Goal: Transaction & Acquisition: Download file/media

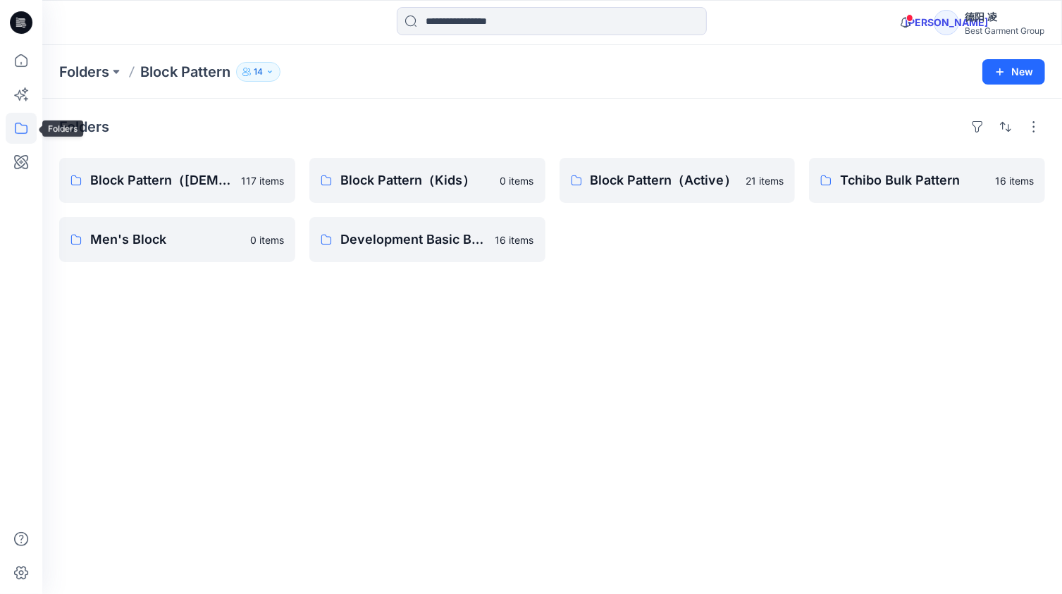
click at [23, 132] on icon at bounding box center [21, 128] width 31 height 31
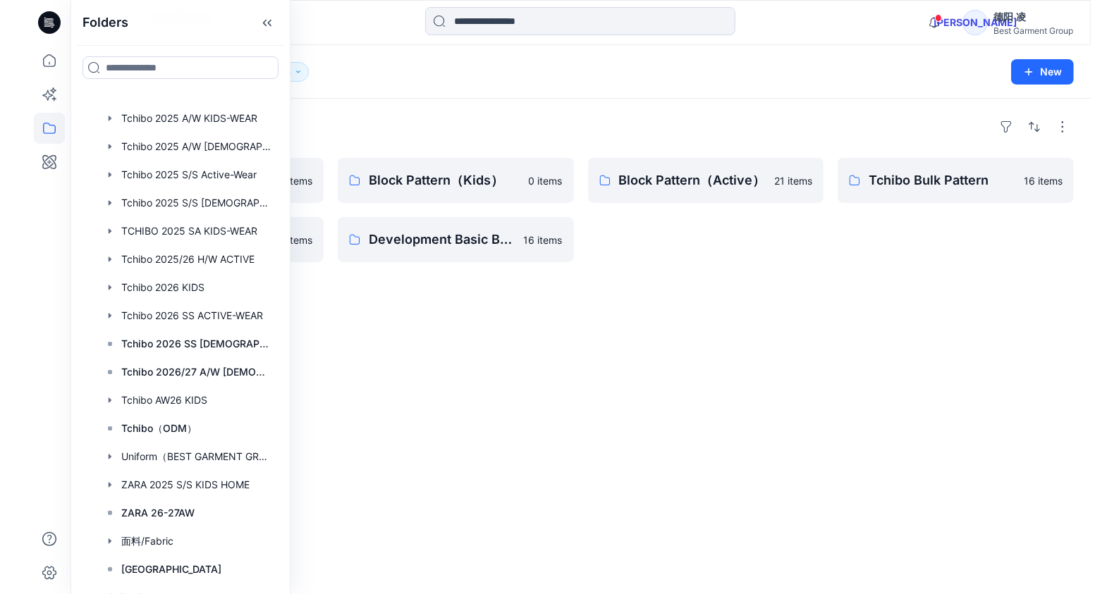
scroll to position [432, 0]
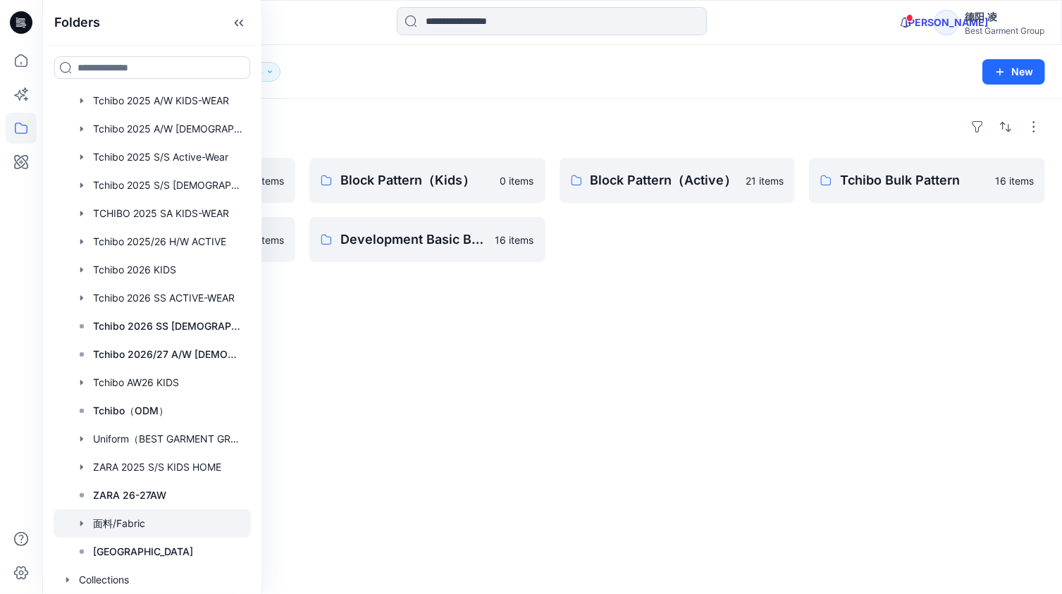
click at [141, 522] on div at bounding box center [152, 524] width 197 height 28
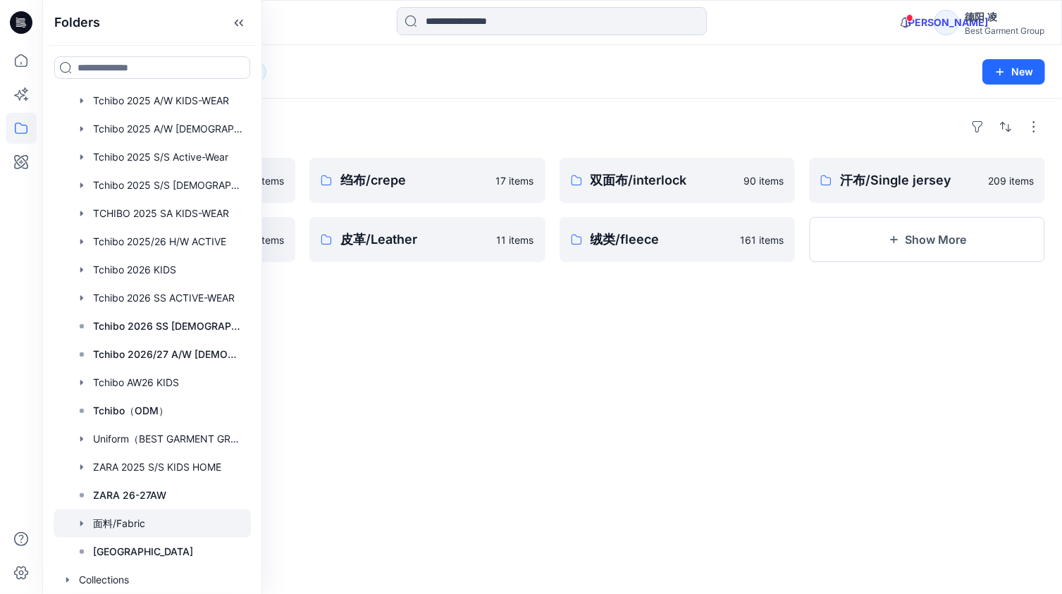
click at [629, 391] on div "Folders 空气层/scuba knitted fabric 40 items 网眼布/eyelet fabric 42 items 绉布/crepe 1…" at bounding box center [552, 347] width 1020 height 496
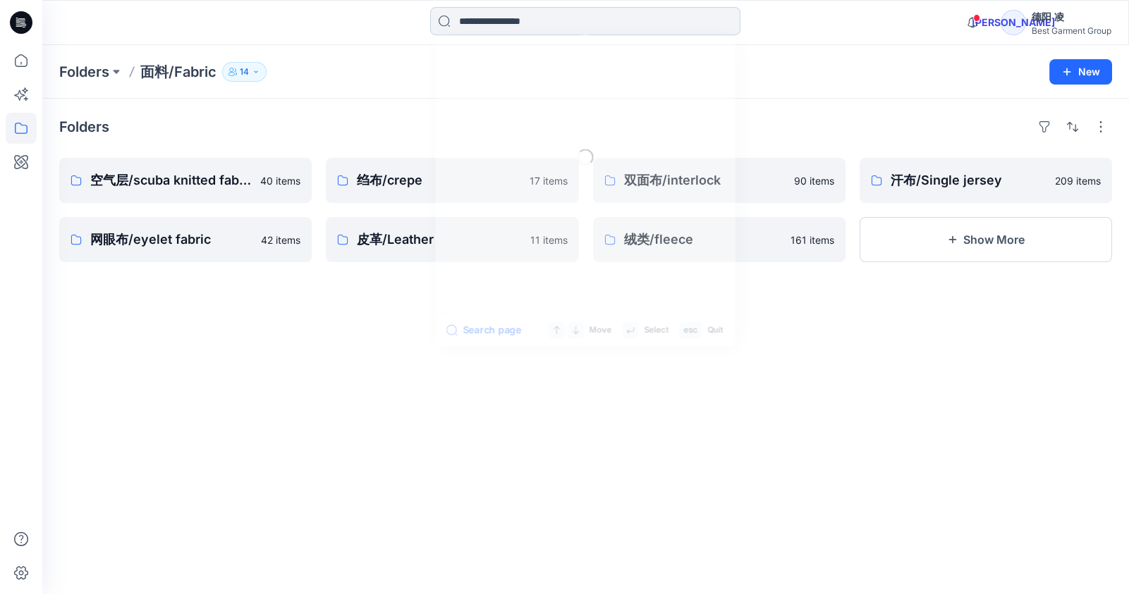
click at [550, 23] on input at bounding box center [585, 21] width 310 height 28
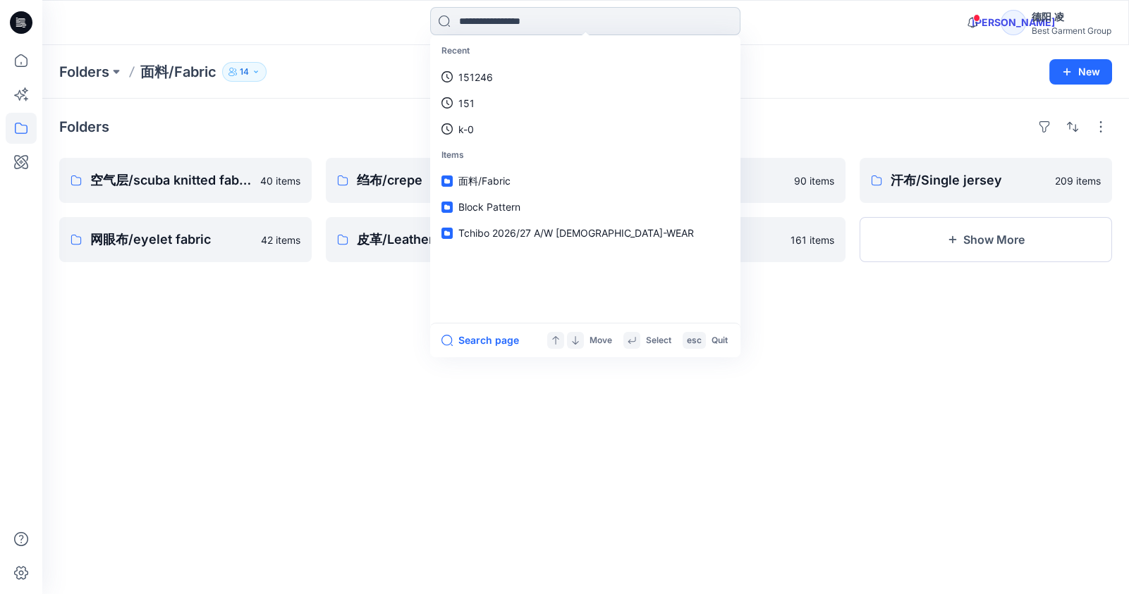
click at [584, 25] on input at bounding box center [585, 21] width 310 height 28
paste input "**********"
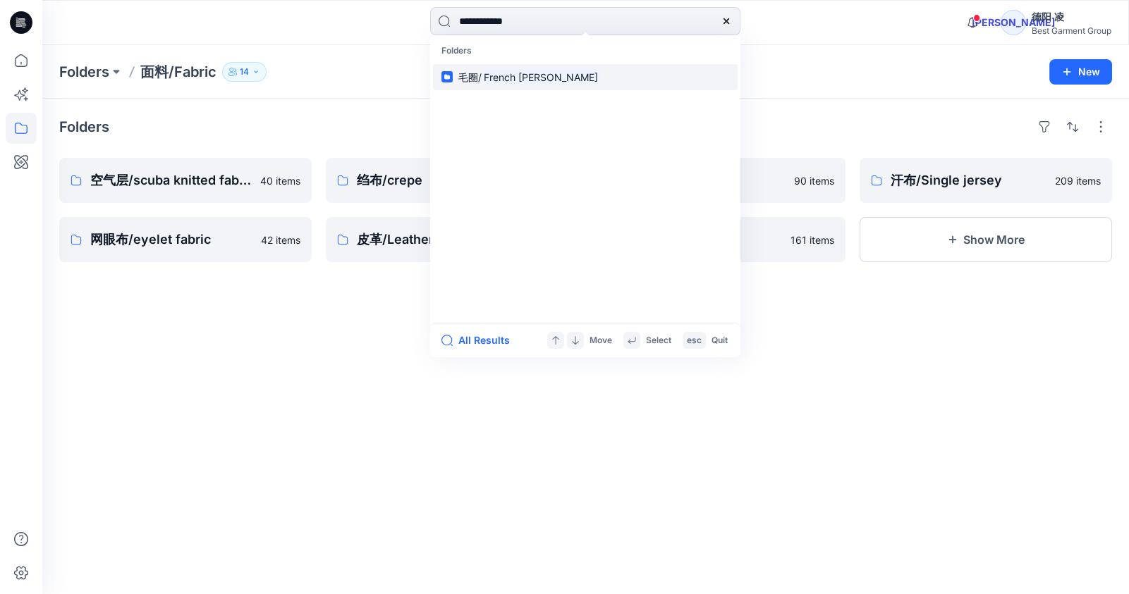
type input "**********"
click at [536, 78] on mark "French [PERSON_NAME]" at bounding box center [540, 77] width 118 height 16
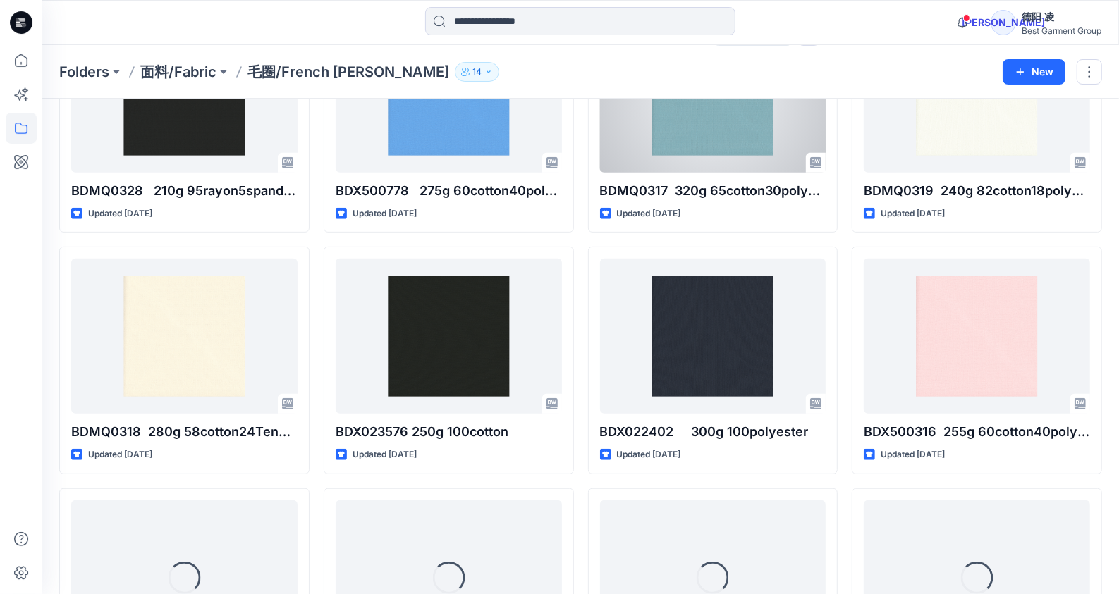
scroll to position [405, 0]
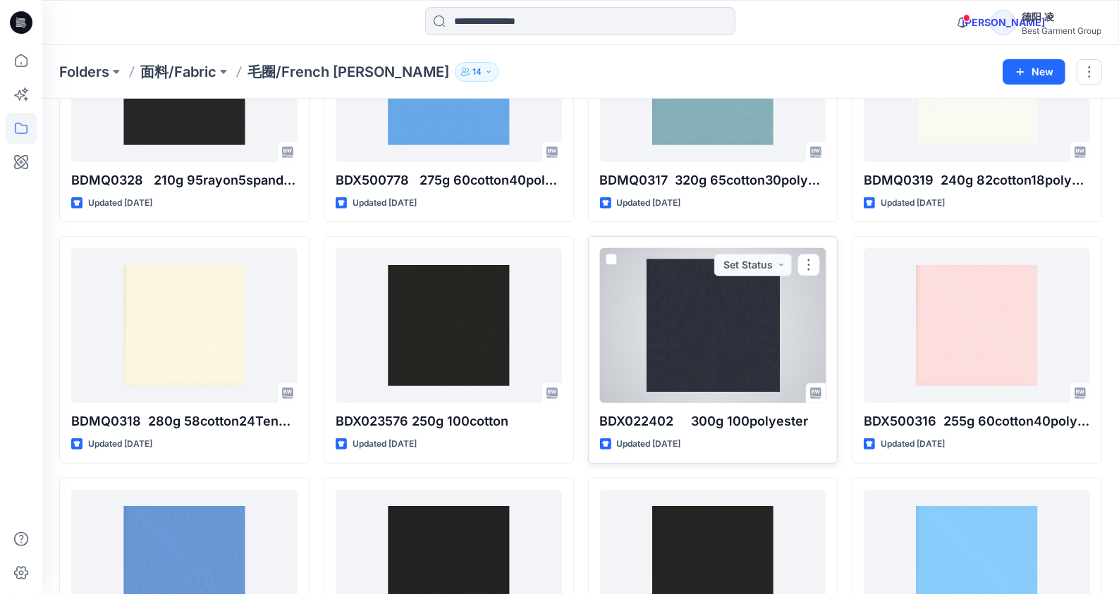
click at [727, 334] on div at bounding box center [713, 325] width 226 height 155
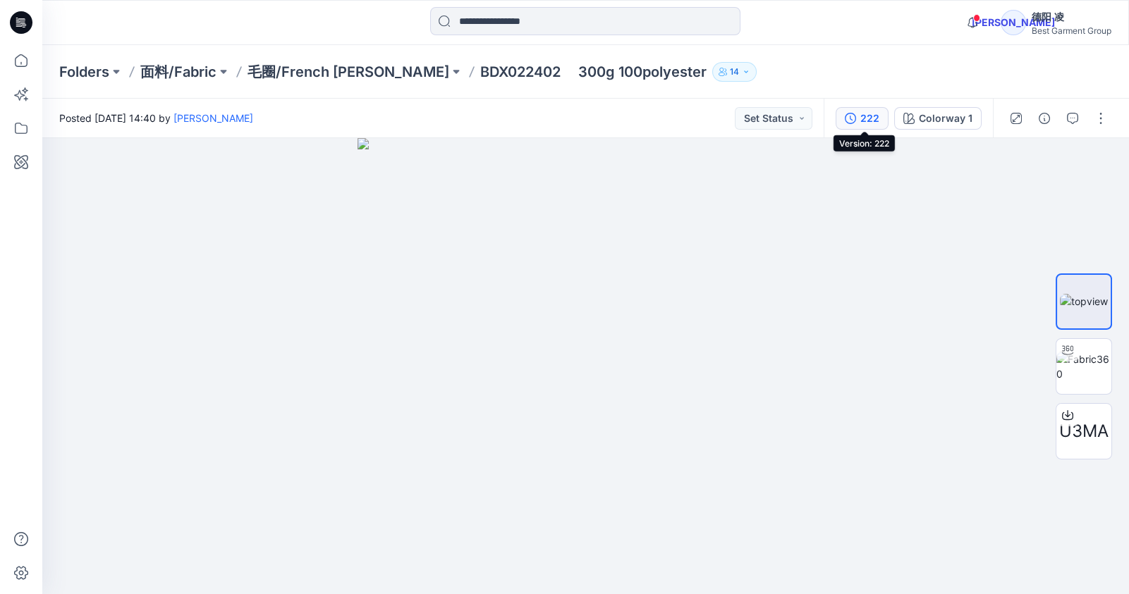
click at [862, 111] on div "222" at bounding box center [869, 119] width 19 height 16
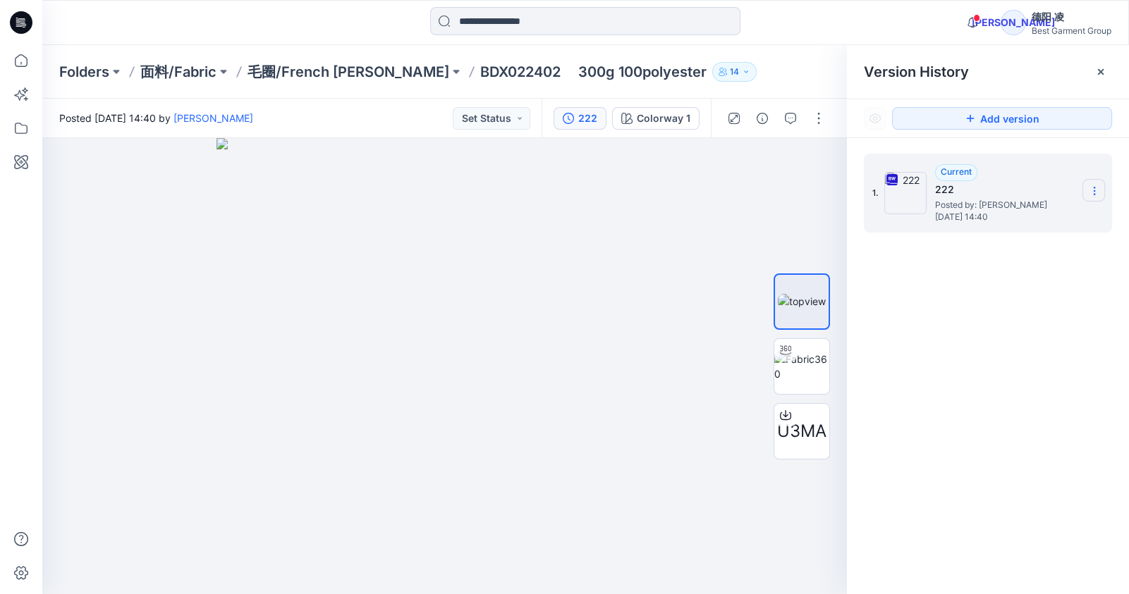
click at [1090, 185] on icon at bounding box center [1093, 190] width 11 height 11
click at [1045, 219] on span "Download Source BW File" at bounding box center [1023, 218] width 118 height 17
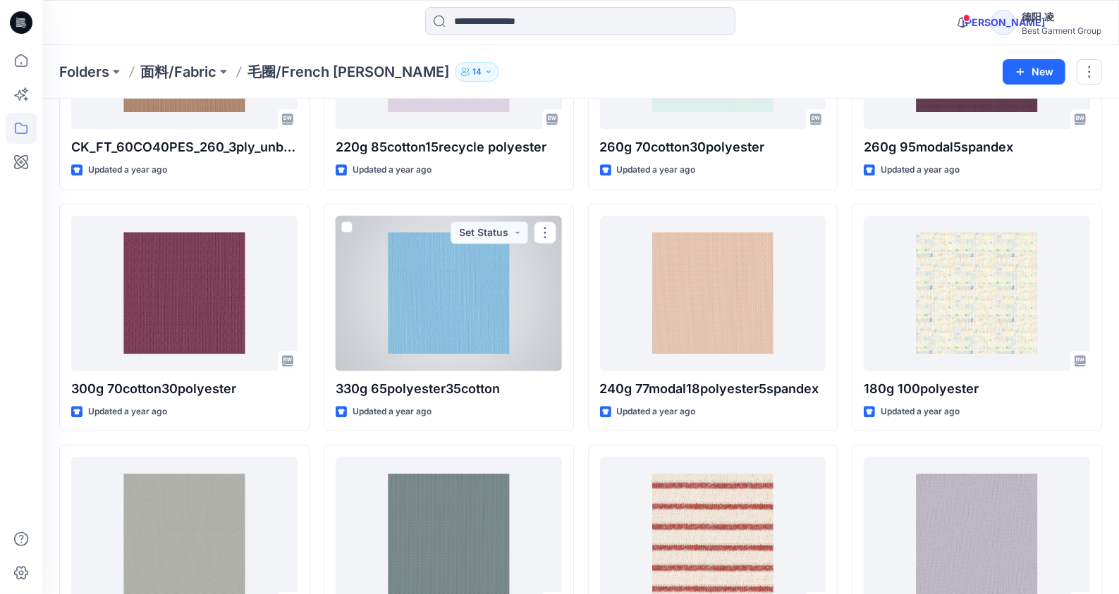
scroll to position [2897, 0]
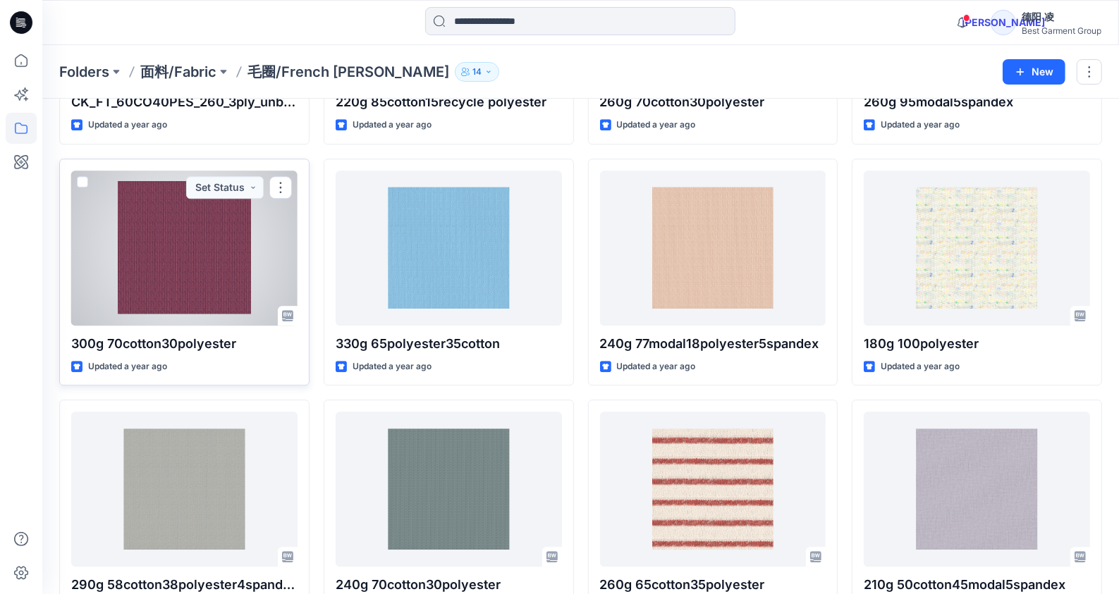
click at [139, 274] on div at bounding box center [184, 248] width 226 height 155
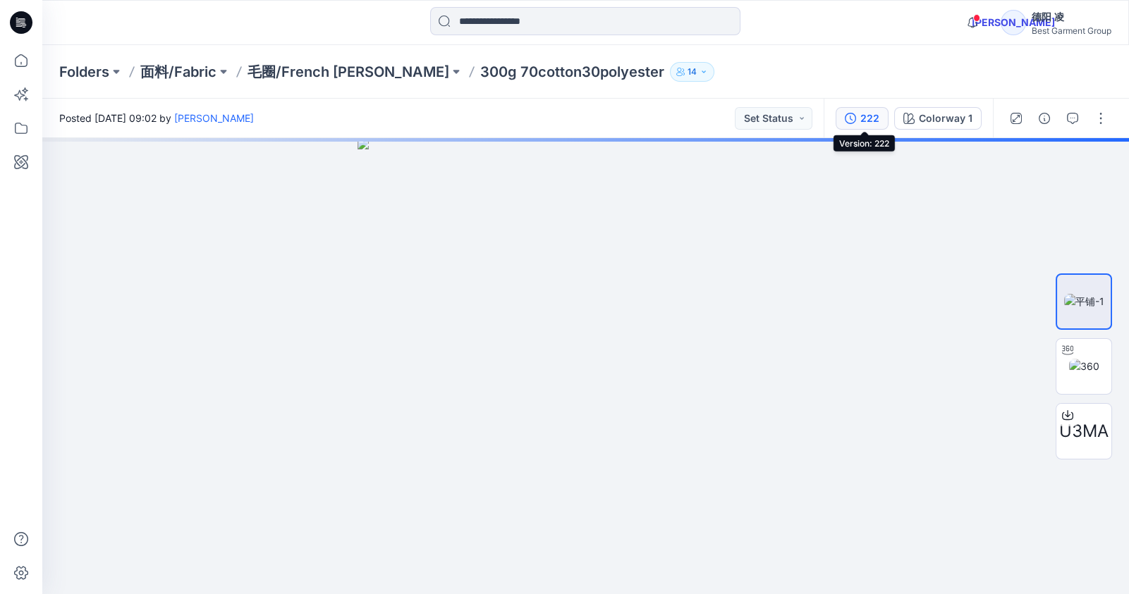
click at [875, 119] on div "222" at bounding box center [869, 119] width 19 height 16
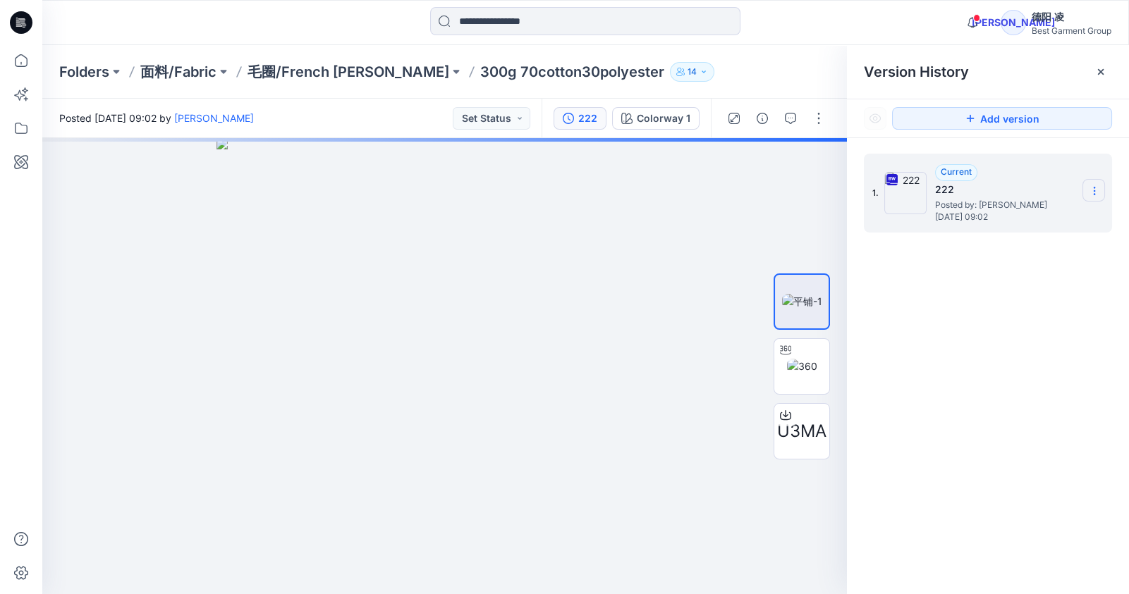
click at [1092, 189] on icon at bounding box center [1093, 190] width 11 height 11
click at [1071, 216] on span "Download Source BW File" at bounding box center [1023, 218] width 118 height 17
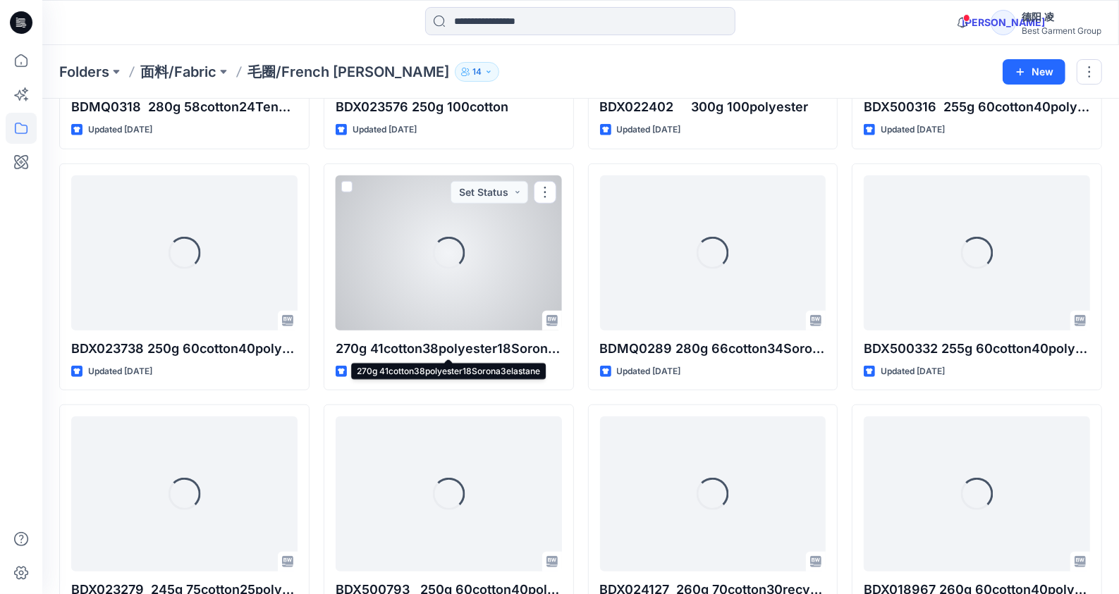
scroll to position [591, 0]
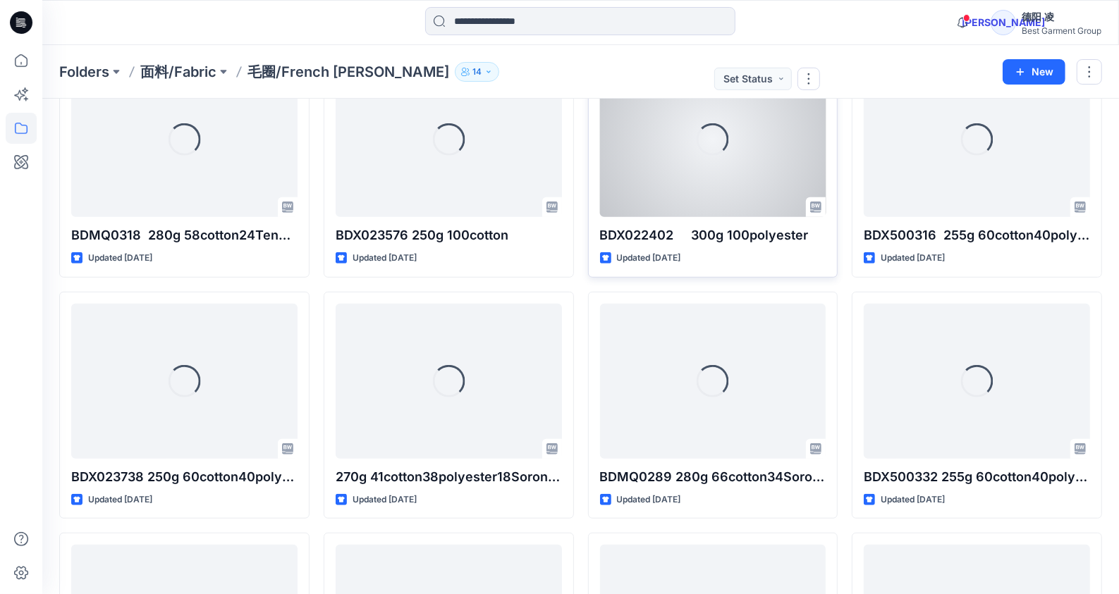
click at [646, 188] on div "Loading..." at bounding box center [713, 139] width 226 height 155
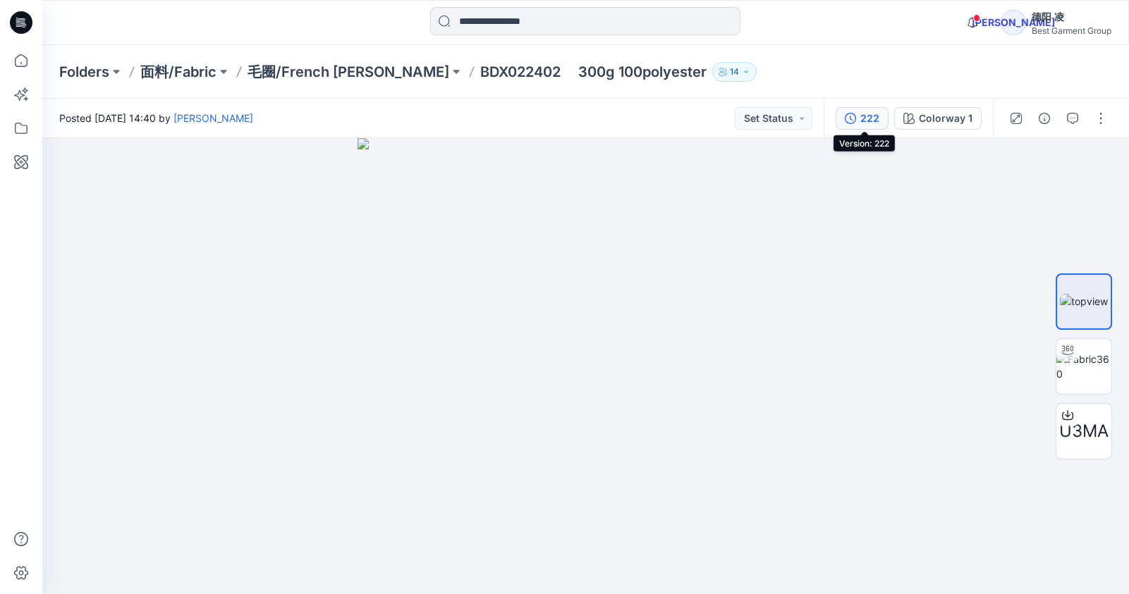
click at [878, 123] on div "222" at bounding box center [869, 119] width 19 height 16
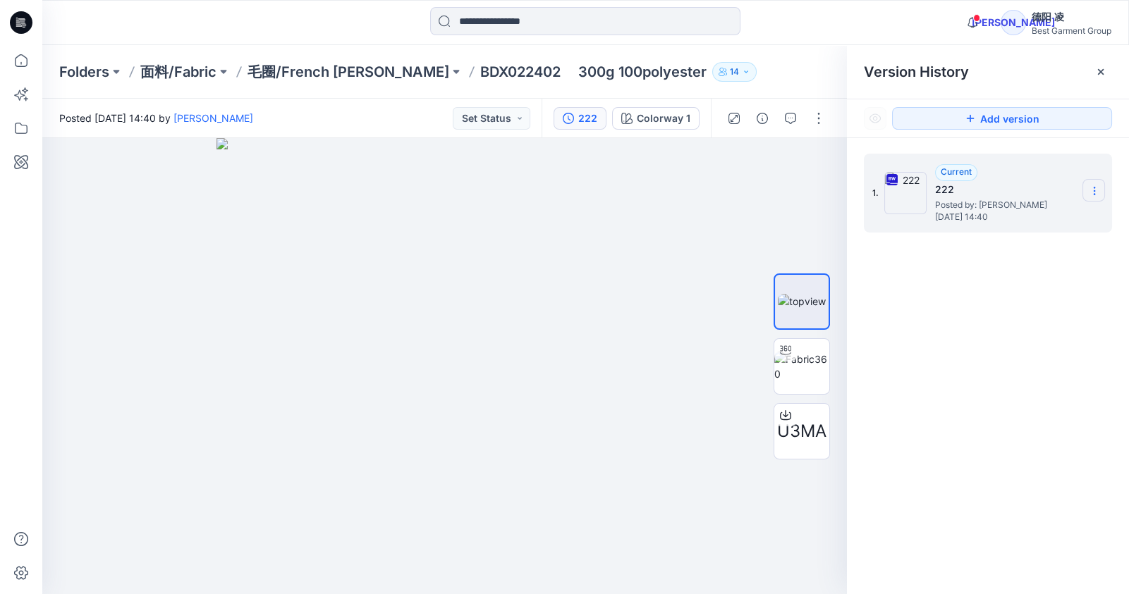
click at [1095, 183] on section at bounding box center [1093, 190] width 23 height 23
click at [1036, 218] on span "Download Source BW File" at bounding box center [1023, 218] width 118 height 17
